Goal: Task Accomplishment & Management: Complete application form

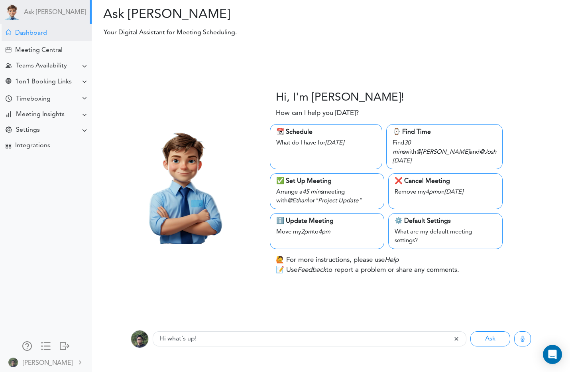
click at [39, 37] on div "Dashboard" at bounding box center [47, 32] width 90 height 17
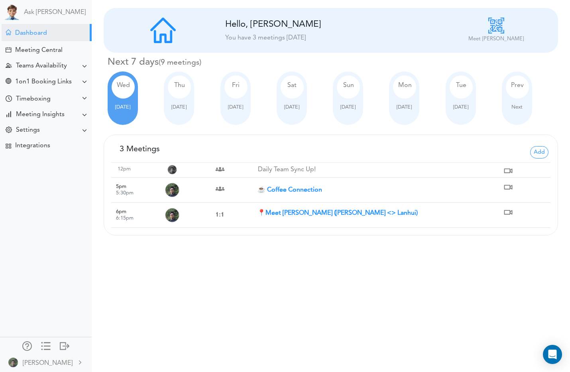
click at [41, 48] on div "Meeting Central" at bounding box center [38, 51] width 47 height 8
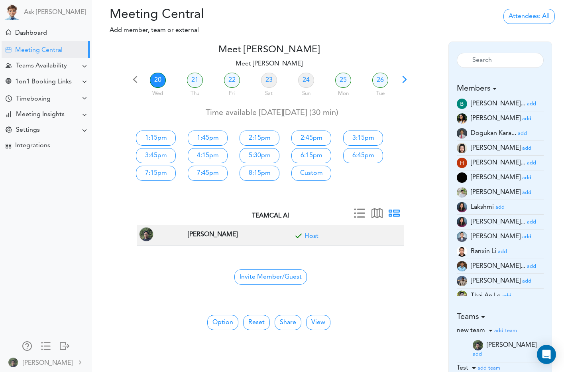
click at [523, 120] on small "add" at bounding box center [527, 118] width 9 height 5
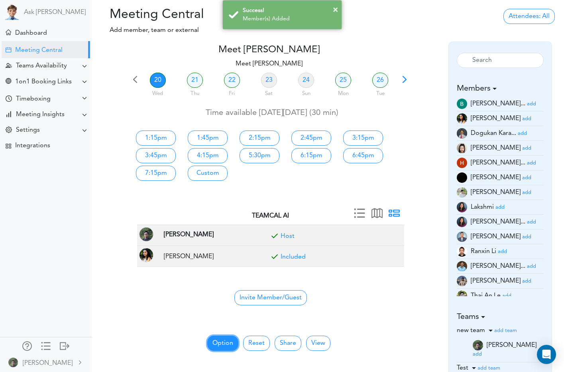
click at [223, 339] on button "Option" at bounding box center [222, 342] width 31 height 15
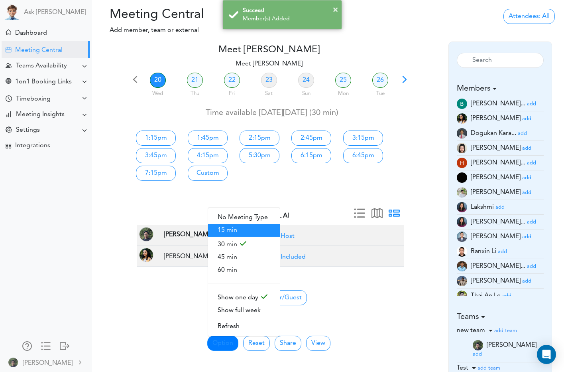
click at [255, 226] on span "15 min" at bounding box center [244, 230] width 72 height 13
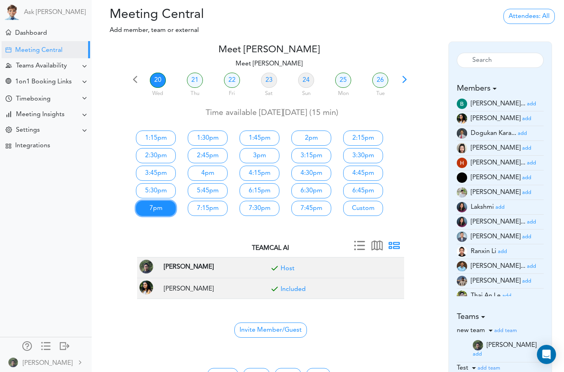
click at [162, 205] on link "7pm" at bounding box center [156, 208] width 40 height 15
type input "Meet [PERSON_NAME]"
type input "[URL][DOMAIN_NAME][SECURITY_DATA]"
type input "[DATE]T19:00"
type input "[DATE]T19:15"
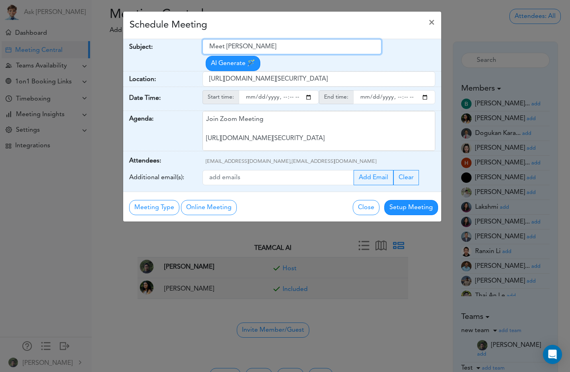
drag, startPoint x: 284, startPoint y: 43, endPoint x: 166, endPoint y: 56, distance: 119.2
click at [166, 56] on div "Subject: Meet [PERSON_NAME] Generate 🪄" at bounding box center [282, 55] width 318 height 32
type input "Electron OAuth"
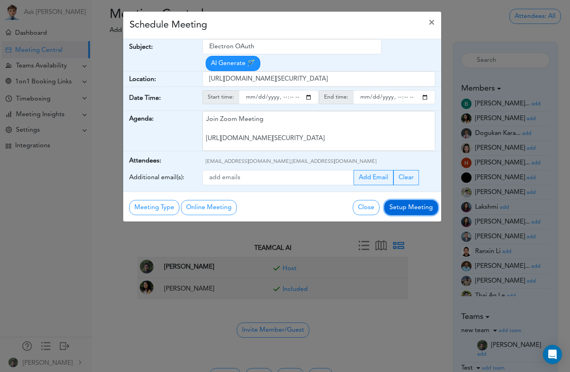
click at [420, 207] on button "Setup Meeting" at bounding box center [412, 207] width 54 height 15
